Goal: Information Seeking & Learning: Learn about a topic

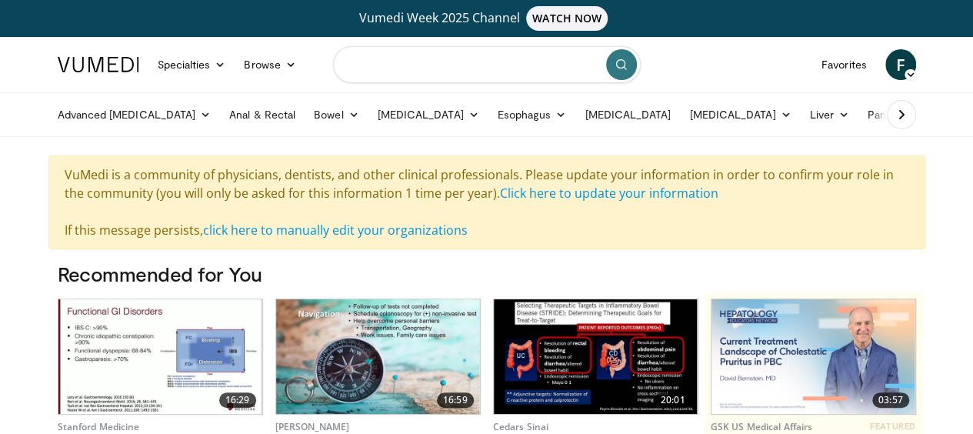
click at [352, 62] on input "Search topics, interventions" at bounding box center [487, 64] width 308 height 37
type input "**********"
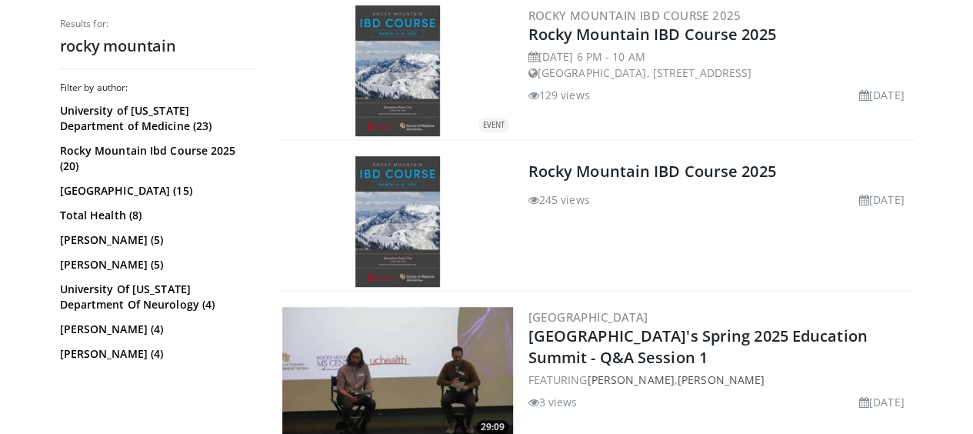
scroll to position [360, 0]
click at [448, 190] on link at bounding box center [397, 222] width 231 height 131
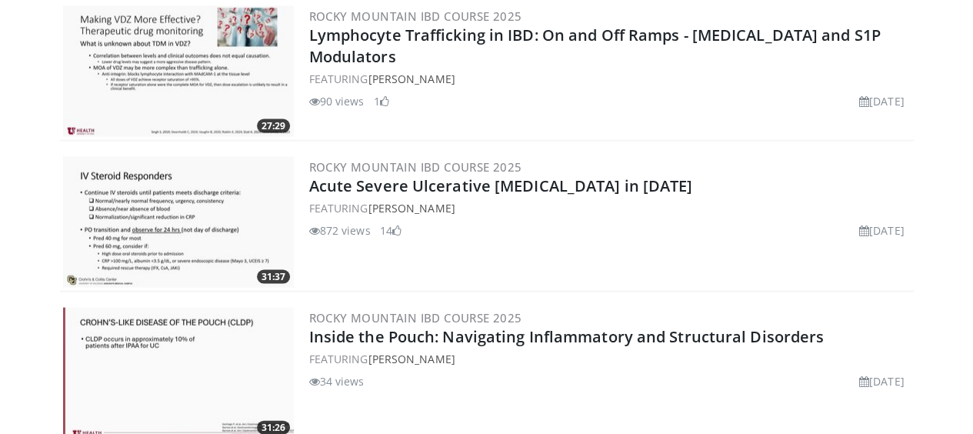
scroll to position [1646, 0]
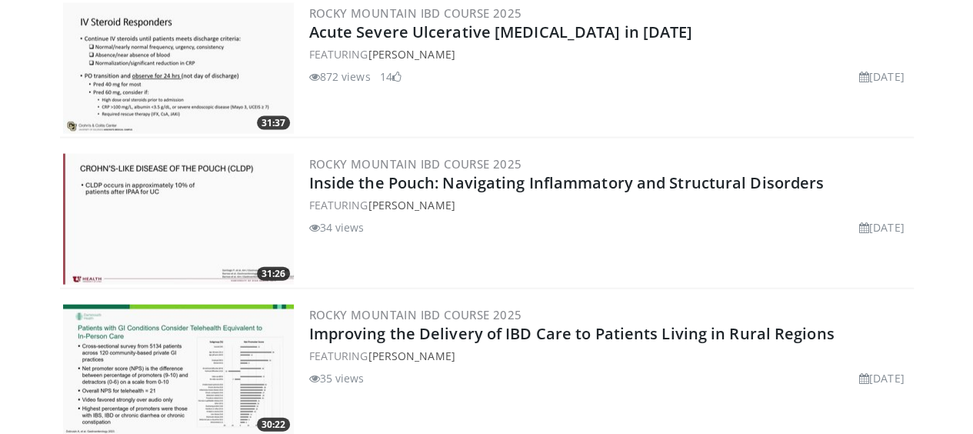
click at [204, 227] on img at bounding box center [178, 219] width 231 height 131
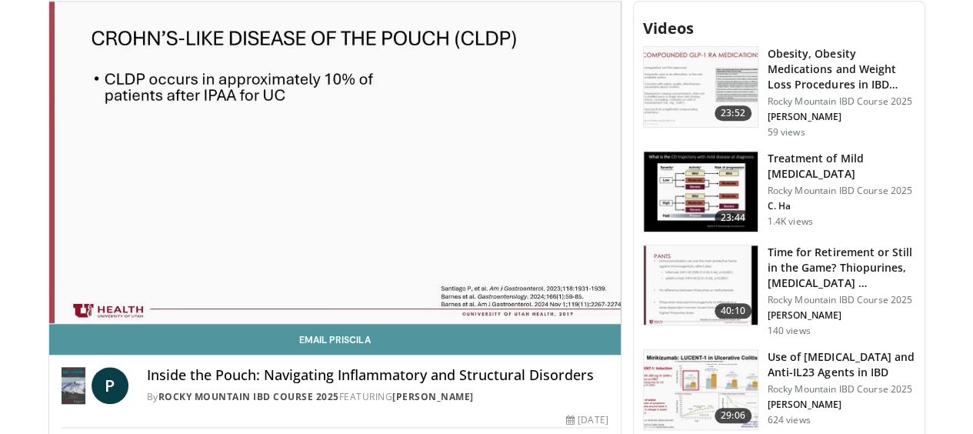
scroll to position [538, 0]
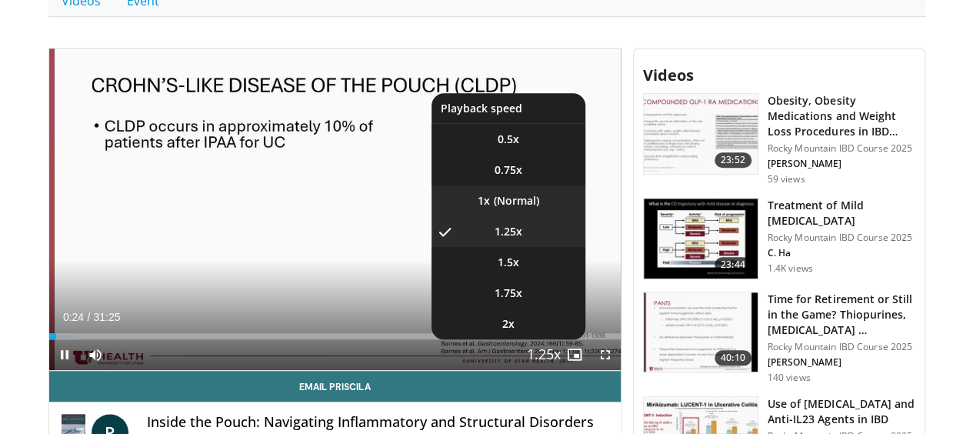
click at [519, 216] on li "1x" at bounding box center [509, 200] width 154 height 31
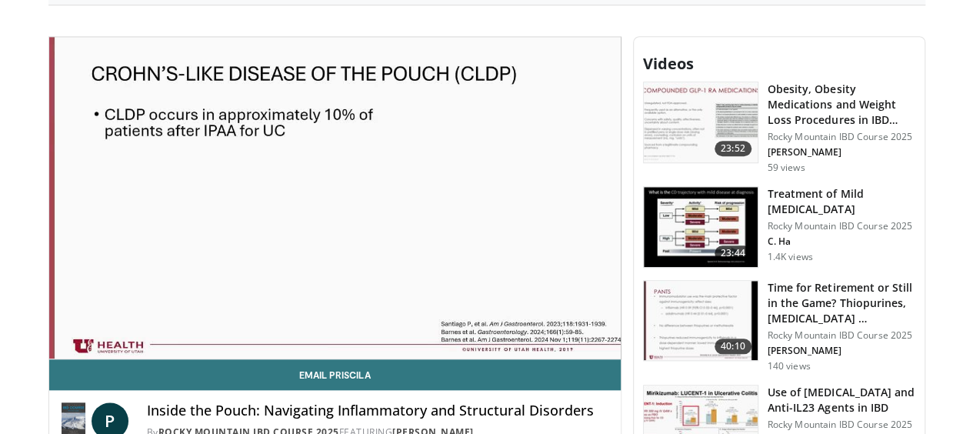
scroll to position [557, 0]
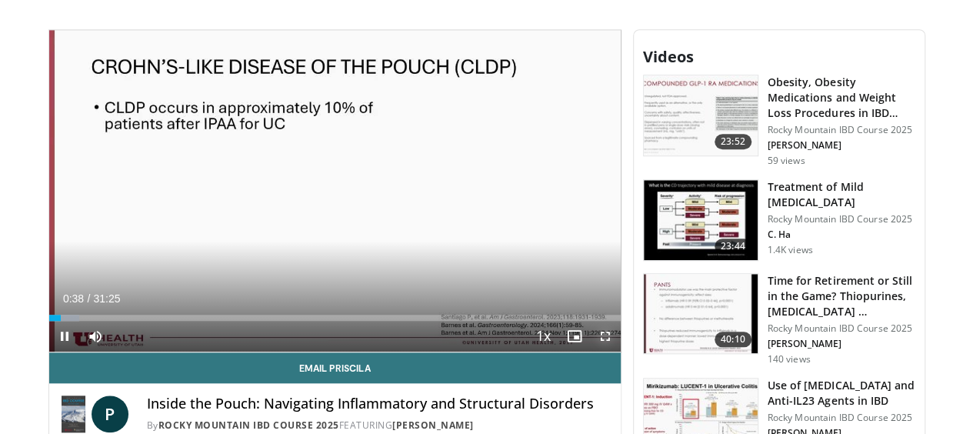
click at [621, 352] on span "Video Player" at bounding box center [605, 336] width 31 height 31
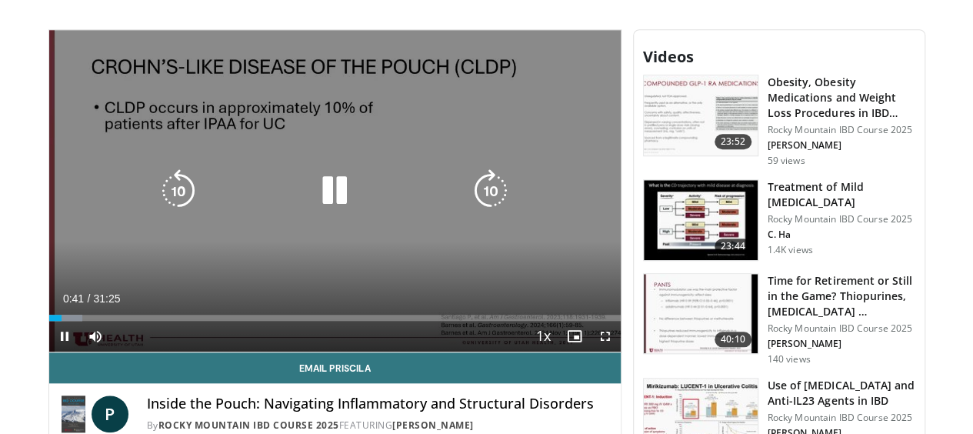
click at [321, 200] on icon "Video Player" at bounding box center [334, 190] width 43 height 43
click at [282, 202] on div "Video Player" at bounding box center [334, 190] width 343 height 31
click at [313, 199] on icon "Video Player" at bounding box center [334, 190] width 43 height 43
click at [340, 142] on div "40 seconds Tap to unmute" at bounding box center [334, 191] width 571 height 322
click at [320, 206] on icon "Video Player" at bounding box center [334, 190] width 43 height 43
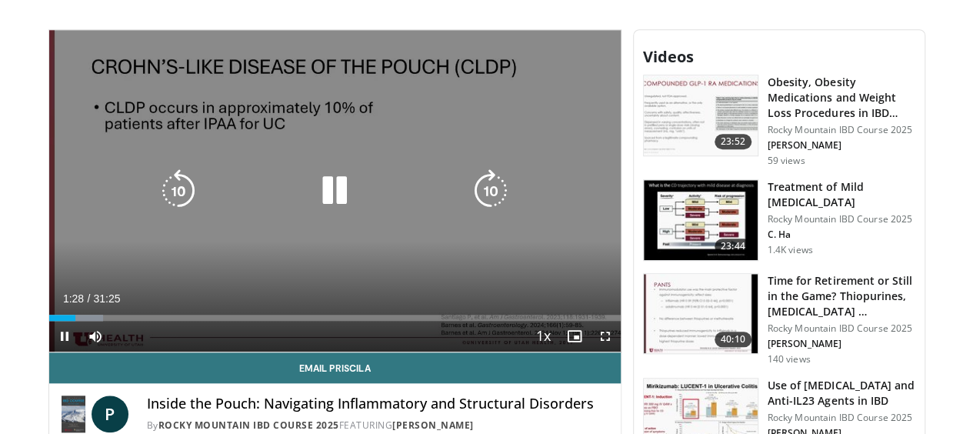
click at [487, 142] on div "30 seconds Tap to unmute" at bounding box center [334, 191] width 571 height 322
click at [374, 167] on div "30 seconds Tap to unmute" at bounding box center [334, 191] width 571 height 322
click at [475, 204] on icon "Video Player" at bounding box center [490, 190] width 43 height 43
click at [322, 188] on icon "Video Player" at bounding box center [334, 190] width 43 height 43
click at [354, 206] on div "Video Player" at bounding box center [334, 190] width 343 height 31
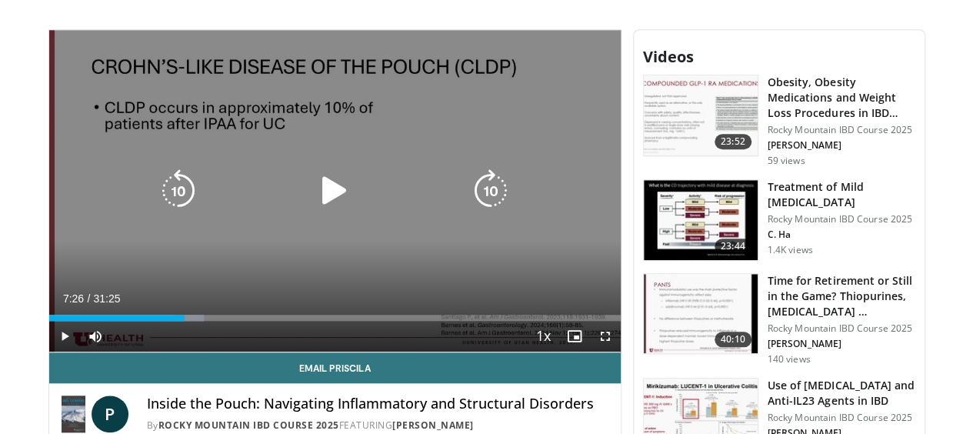
click at [282, 190] on div "Video Player" at bounding box center [334, 190] width 343 height 31
click at [313, 199] on icon "Video Player" at bounding box center [334, 190] width 43 height 43
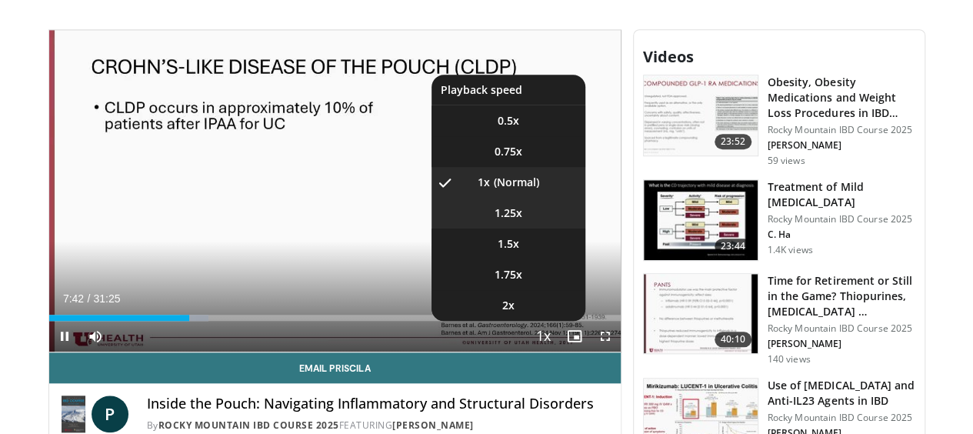
click at [520, 221] on span "1.25x" at bounding box center [509, 212] width 28 height 15
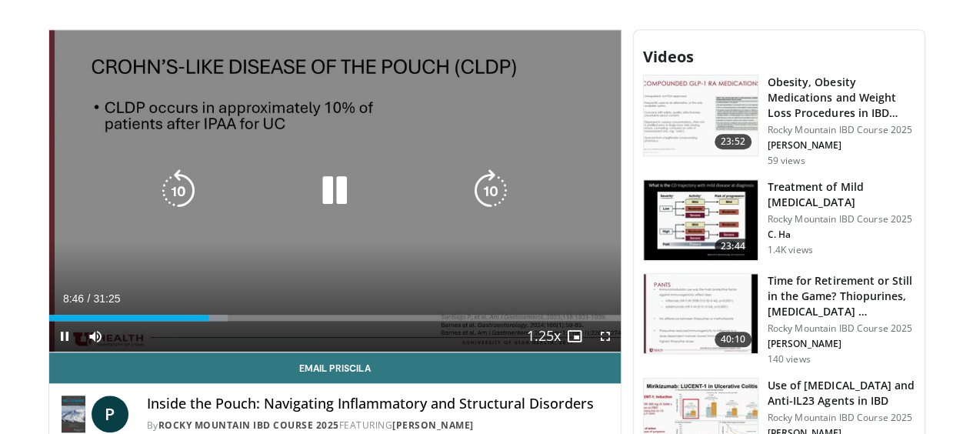
click at [453, 206] on div "Video Player" at bounding box center [334, 190] width 343 height 31
click at [322, 212] on icon "Video Player" at bounding box center [334, 190] width 43 height 43
click at [320, 212] on icon "Video Player" at bounding box center [334, 190] width 43 height 43
click at [313, 201] on icon "Video Player" at bounding box center [334, 190] width 43 height 43
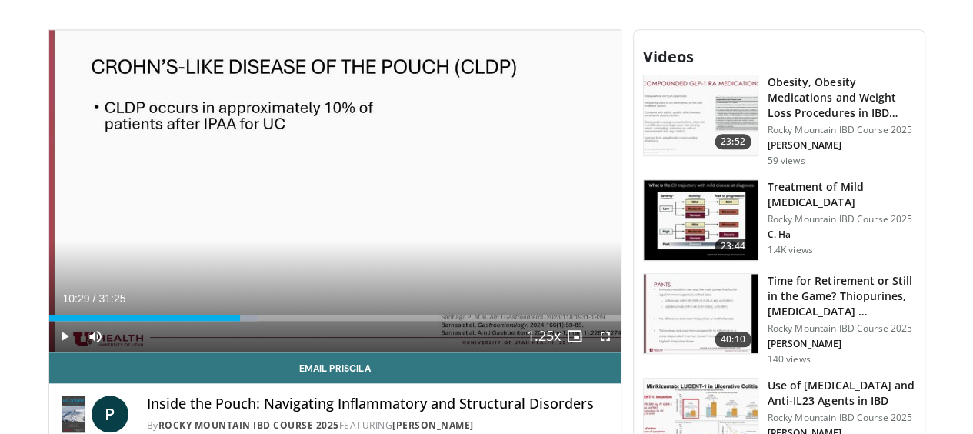
click at [319, 181] on div "10 seconds Tap to unmute" at bounding box center [334, 191] width 571 height 322
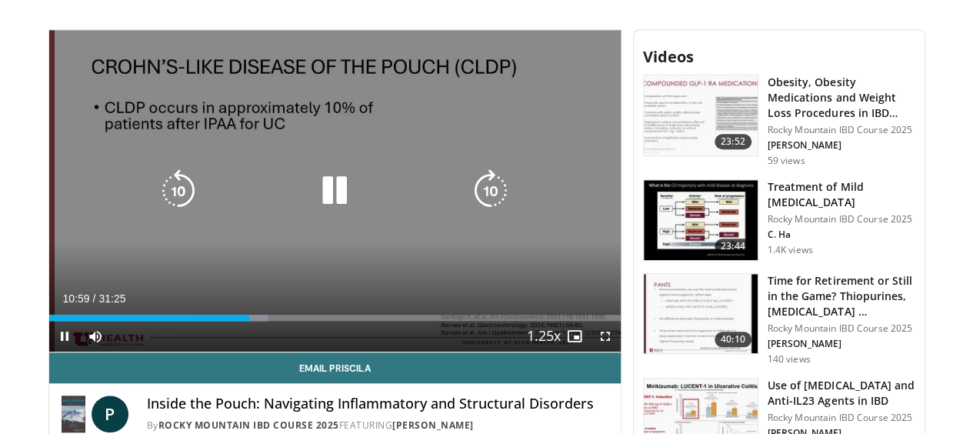
click at [313, 190] on icon "Video Player" at bounding box center [334, 190] width 43 height 43
click at [331, 200] on icon "Video Player" at bounding box center [334, 190] width 43 height 43
click at [325, 190] on icon "Video Player" at bounding box center [334, 190] width 43 height 43
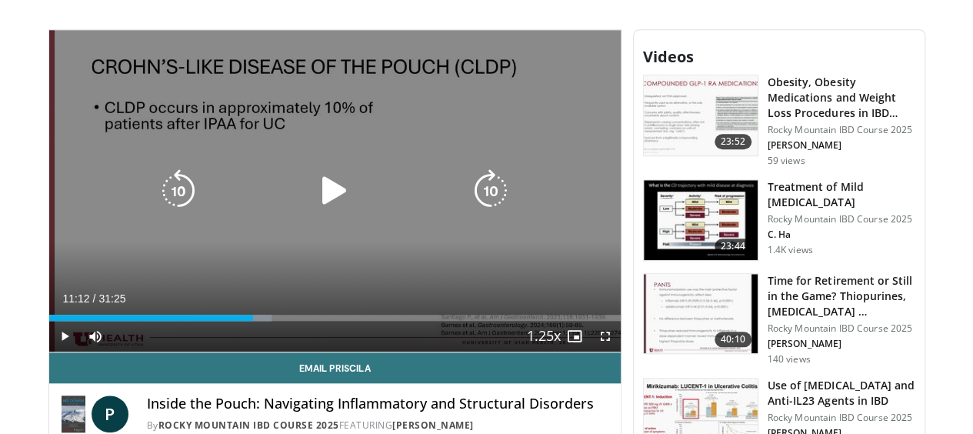
click at [321, 201] on icon "Video Player" at bounding box center [334, 190] width 43 height 43
click at [570, 184] on div "10 seconds Tap to unmute" at bounding box center [334, 191] width 571 height 322
click at [313, 194] on icon "Video Player" at bounding box center [334, 190] width 43 height 43
click at [315, 190] on icon "Video Player" at bounding box center [334, 190] width 43 height 43
click at [295, 182] on div "10 seconds Tap to unmute" at bounding box center [334, 191] width 571 height 322
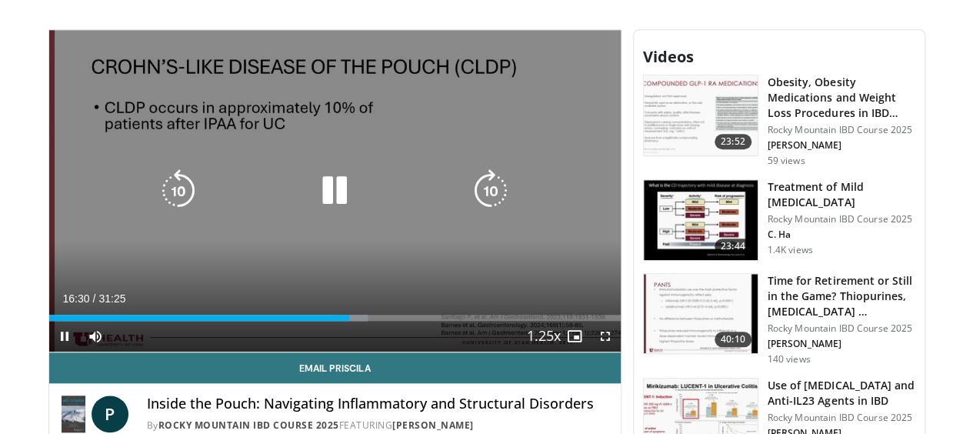
click at [327, 172] on div "10 seconds Tap to unmute" at bounding box center [334, 191] width 571 height 322
click at [325, 198] on icon "Video Player" at bounding box center [334, 190] width 43 height 43
click at [327, 201] on icon "Video Player" at bounding box center [334, 190] width 43 height 43
click at [295, 141] on div "10 seconds Tap to unmute" at bounding box center [334, 191] width 571 height 322
click at [234, 164] on div "10 seconds Tap to unmute" at bounding box center [334, 191] width 571 height 322
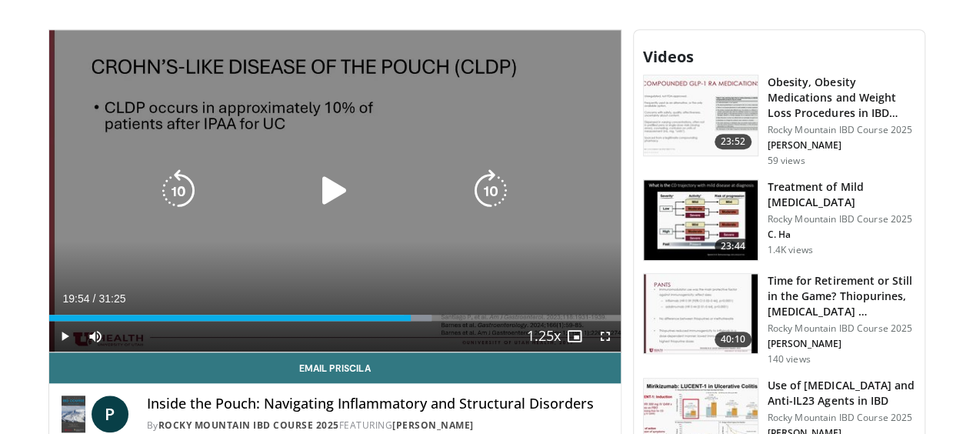
click at [248, 155] on div "20 seconds Tap to unmute" at bounding box center [334, 191] width 571 height 322
click at [249, 134] on div "20 seconds Tap to unmute" at bounding box center [334, 191] width 571 height 322
click at [309, 180] on div "20 seconds Tap to unmute" at bounding box center [334, 191] width 571 height 322
click at [359, 135] on div "60 seconds Tap to unmute" at bounding box center [334, 191] width 571 height 322
click at [313, 199] on icon "Video Player" at bounding box center [334, 190] width 43 height 43
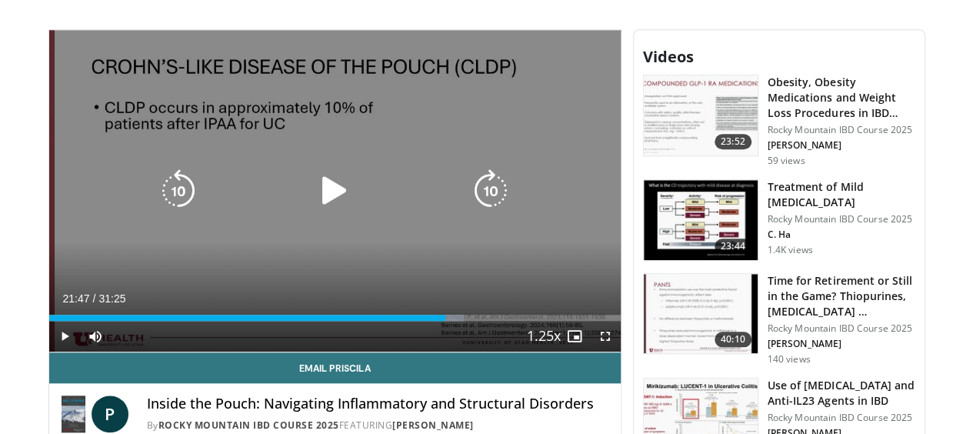
click at [342, 182] on icon "Video Player" at bounding box center [334, 190] width 43 height 43
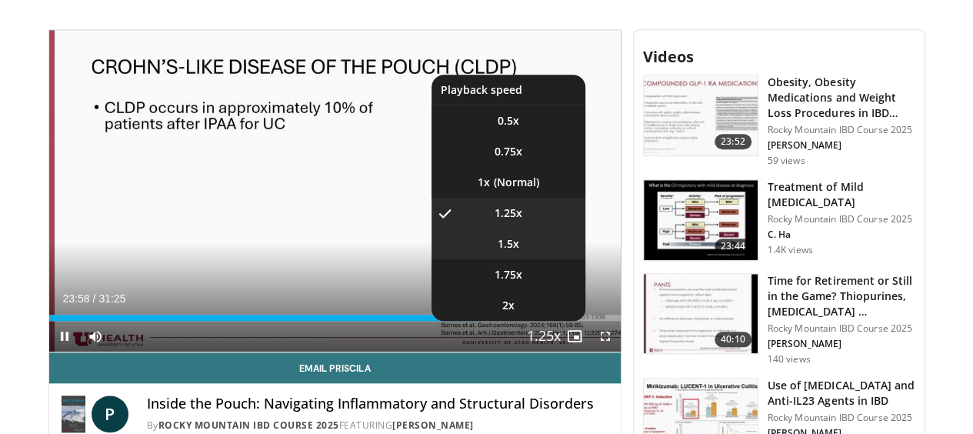
click at [535, 259] on li "1.5x" at bounding box center [509, 243] width 154 height 31
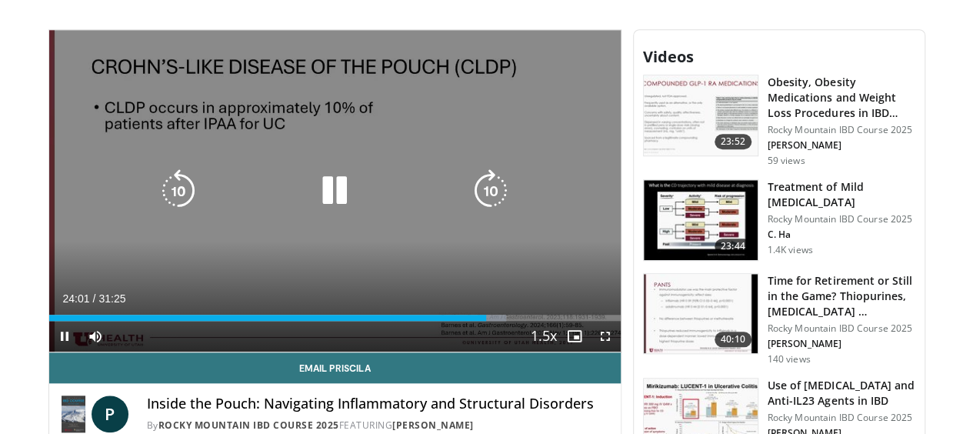
click at [325, 170] on div "60 seconds Tap to unmute" at bounding box center [334, 191] width 571 height 322
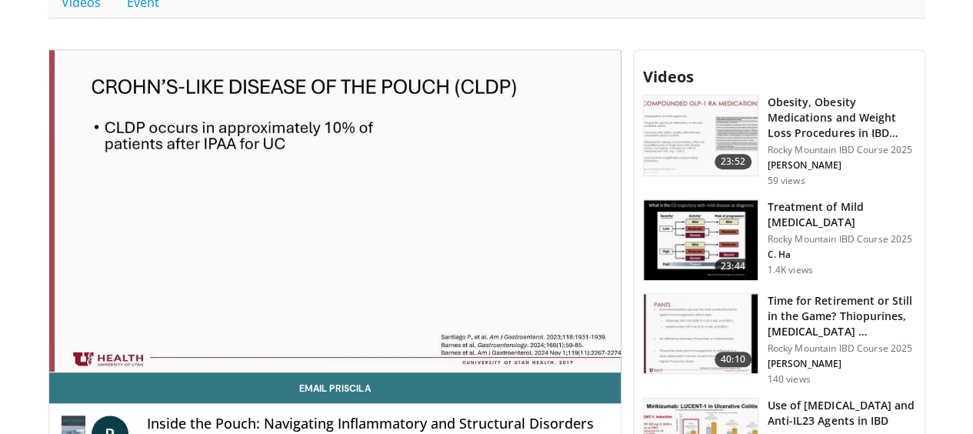
scroll to position [554, 0]
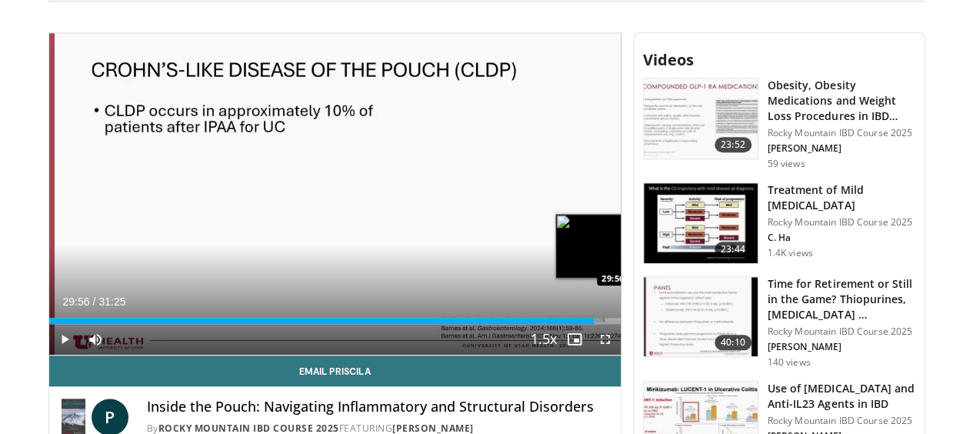
click at [603, 324] on div "Loaded : 96.65% 29:56 29:56" at bounding box center [334, 316] width 571 height 15
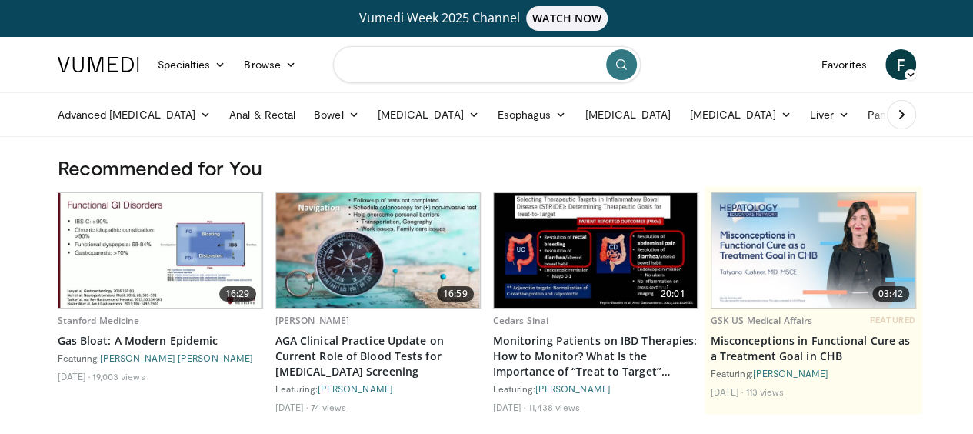
click at [427, 55] on input "Search topics, interventions" at bounding box center [487, 64] width 308 height 37
type input "**********"
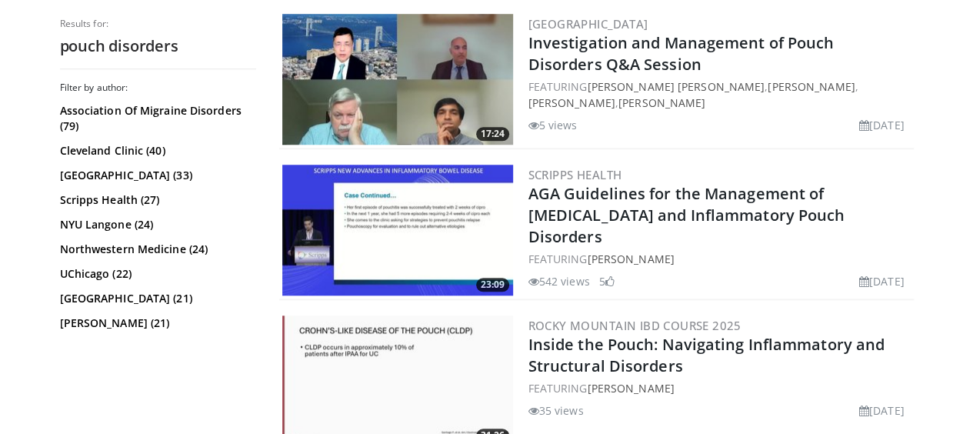
scroll to position [615, 0]
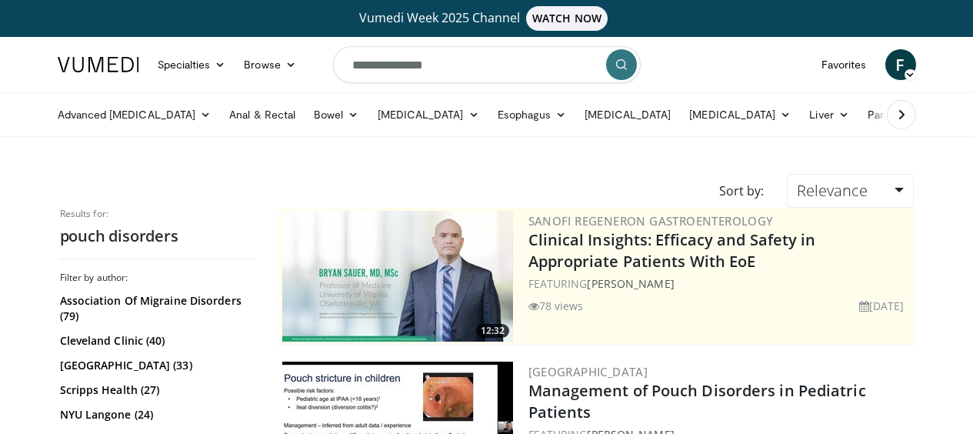
scroll to position [615, 0]
